Goal: Use online tool/utility: Utilize a website feature to perform a specific function

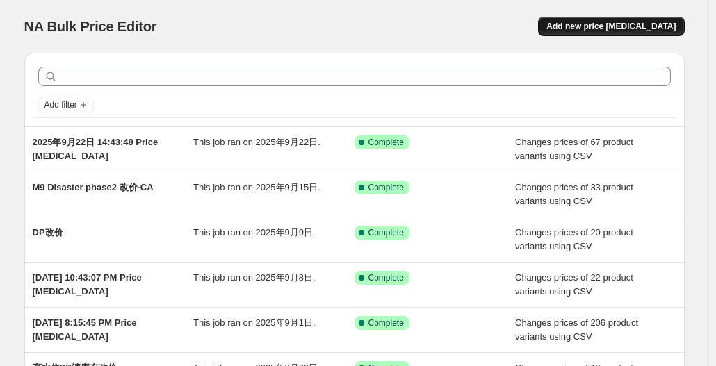
click at [624, 26] on span "Add new price [MEDICAL_DATA]" at bounding box center [610, 26] width 129 height 11
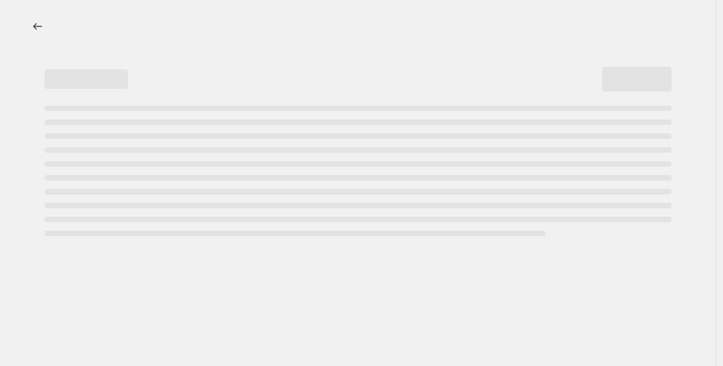
select select "percentage"
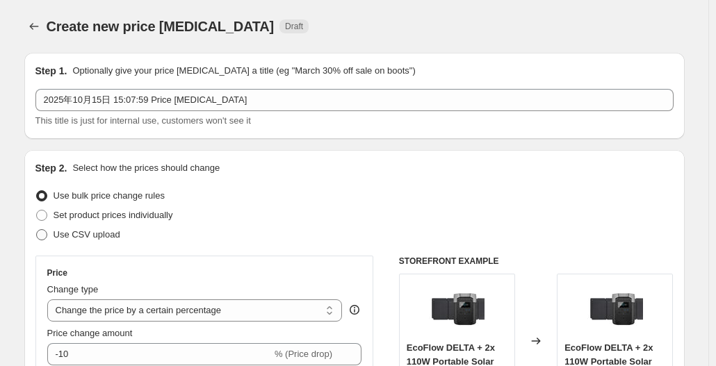
click at [68, 233] on span "Use CSV upload" at bounding box center [86, 234] width 67 height 10
click at [37, 230] on input "Use CSV upload" at bounding box center [36, 229] width 1 height 1
radio input "true"
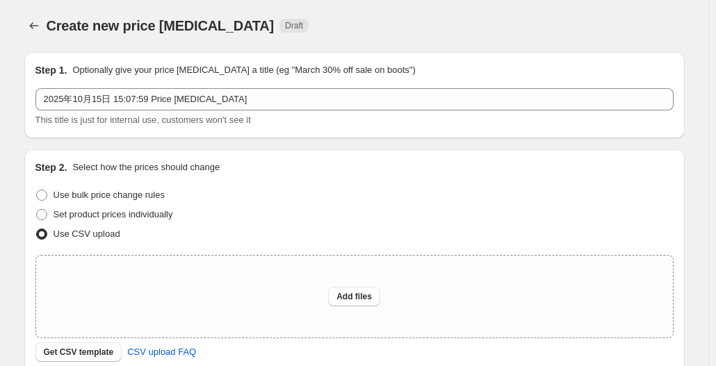
scroll to position [253, 0]
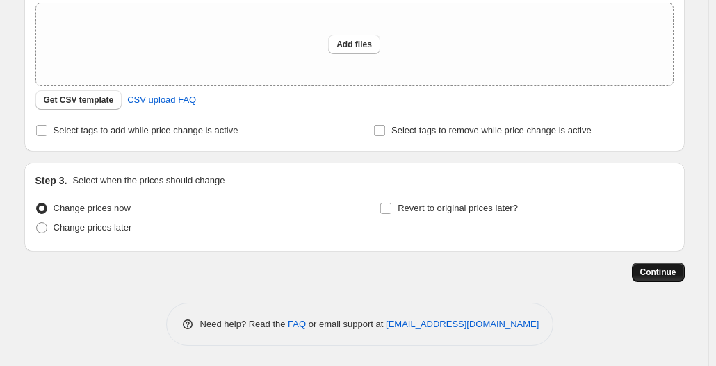
click at [667, 274] on span "Continue" at bounding box center [658, 272] width 36 height 11
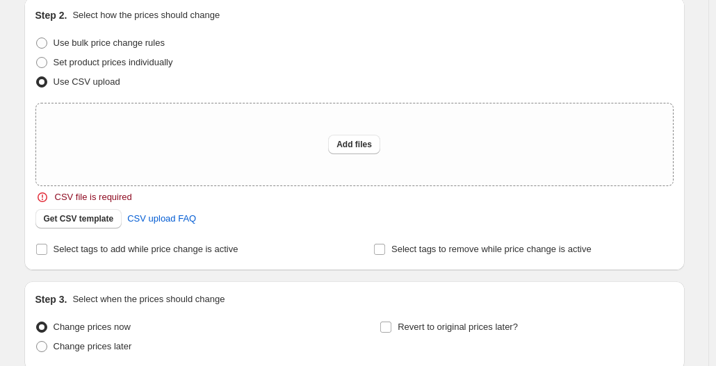
scroll to position [278, 0]
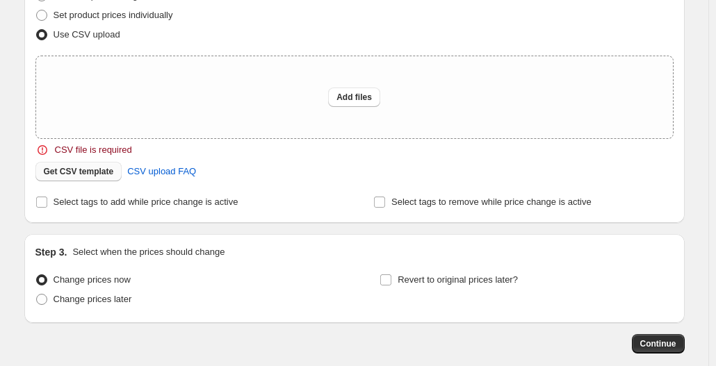
click at [85, 177] on button "Get CSV template" at bounding box center [78, 171] width 87 height 19
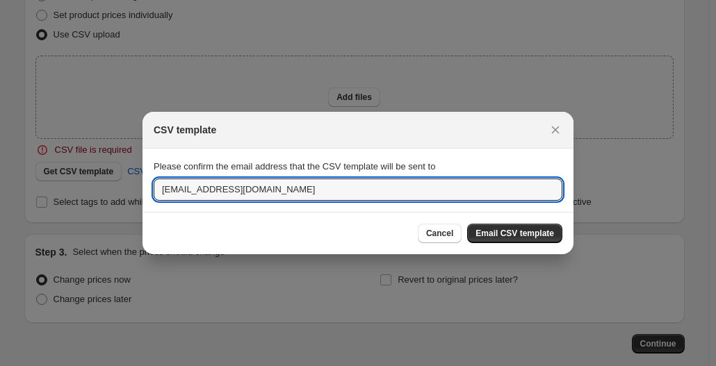
drag, startPoint x: 271, startPoint y: 195, endPoint x: 131, endPoint y: 193, distance: 140.4
paste input "NA Bulk Price Editor"
drag, startPoint x: 291, startPoint y: 193, endPoint x: 281, endPoint y: 196, distance: 10.8
click at [290, 193] on input "[EMAIL_ADDRESS][DOMAIN_NAME]" at bounding box center [358, 190] width 409 height 22
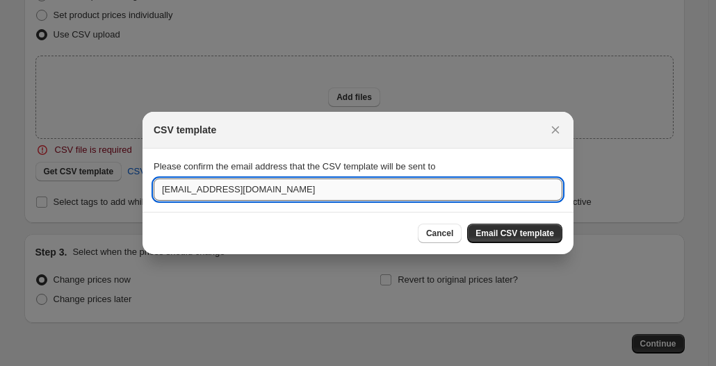
click at [275, 195] on input "[EMAIL_ADDRESS][DOMAIN_NAME]" at bounding box center [358, 190] width 409 height 22
drag, startPoint x: 271, startPoint y: 194, endPoint x: 163, endPoint y: 191, distance: 108.4
click at [163, 191] on input "[EMAIL_ADDRESS][DOMAIN_NAME]" at bounding box center [358, 190] width 409 height 22
paste input "[PERSON_NAME].jin"
type input "[PERSON_NAME][EMAIL_ADDRESS][DOMAIN_NAME]"
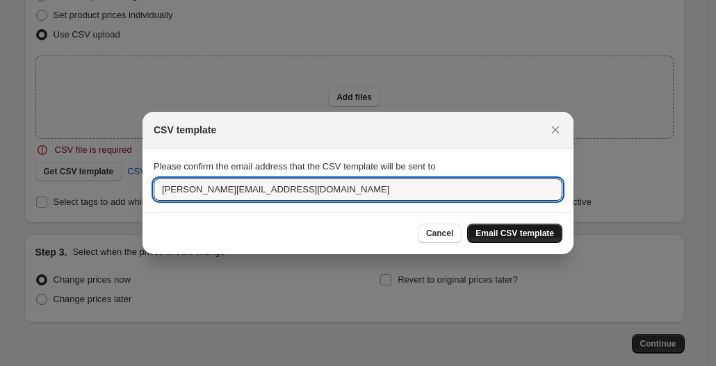
click at [527, 237] on span "Email CSV template" at bounding box center [514, 233] width 79 height 11
